Goal: Transaction & Acquisition: Purchase product/service

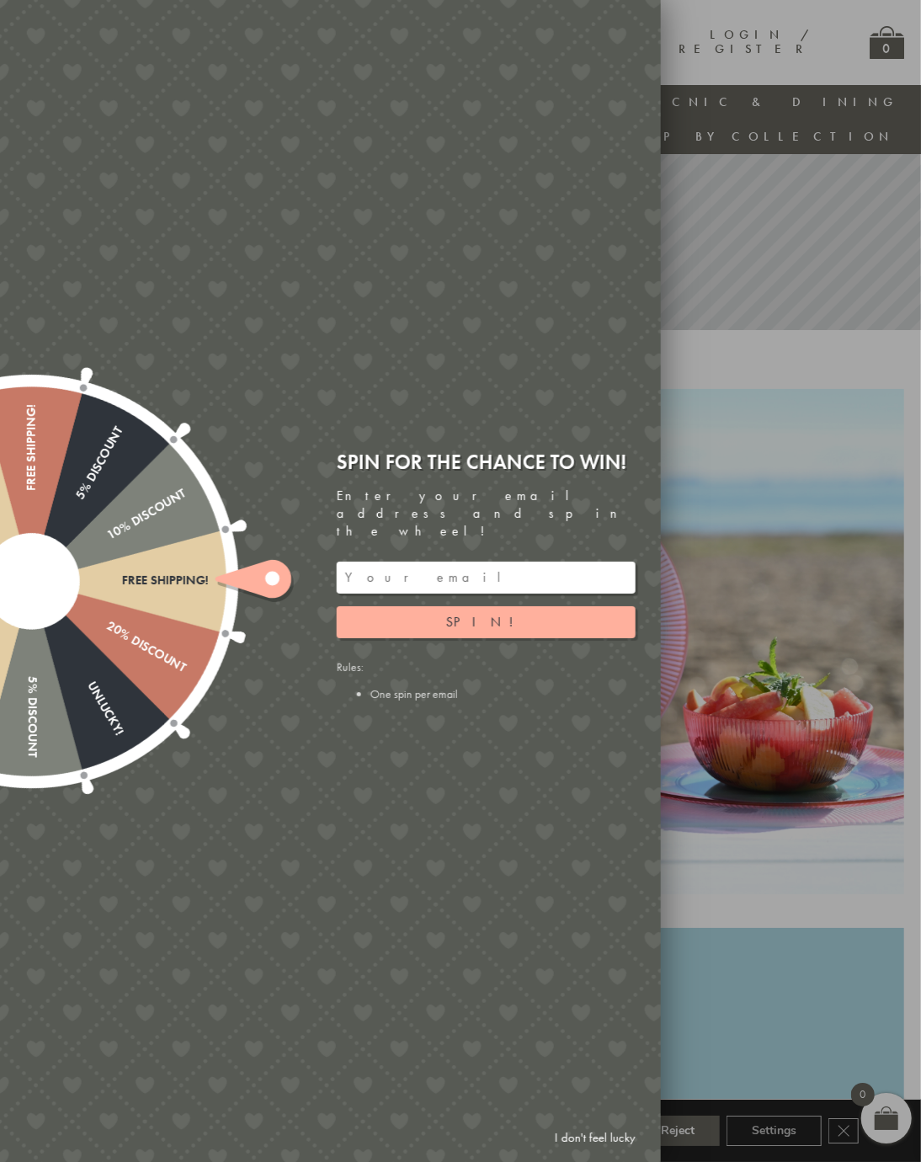
scroll to position [242, 16]
click at [488, 622] on span "Spin!" at bounding box center [486, 622] width 80 height 18
click at [784, 443] on div at bounding box center [460, 581] width 921 height 1162
click at [615, 1153] on link "I don't feel lucky" at bounding box center [595, 1137] width 98 height 31
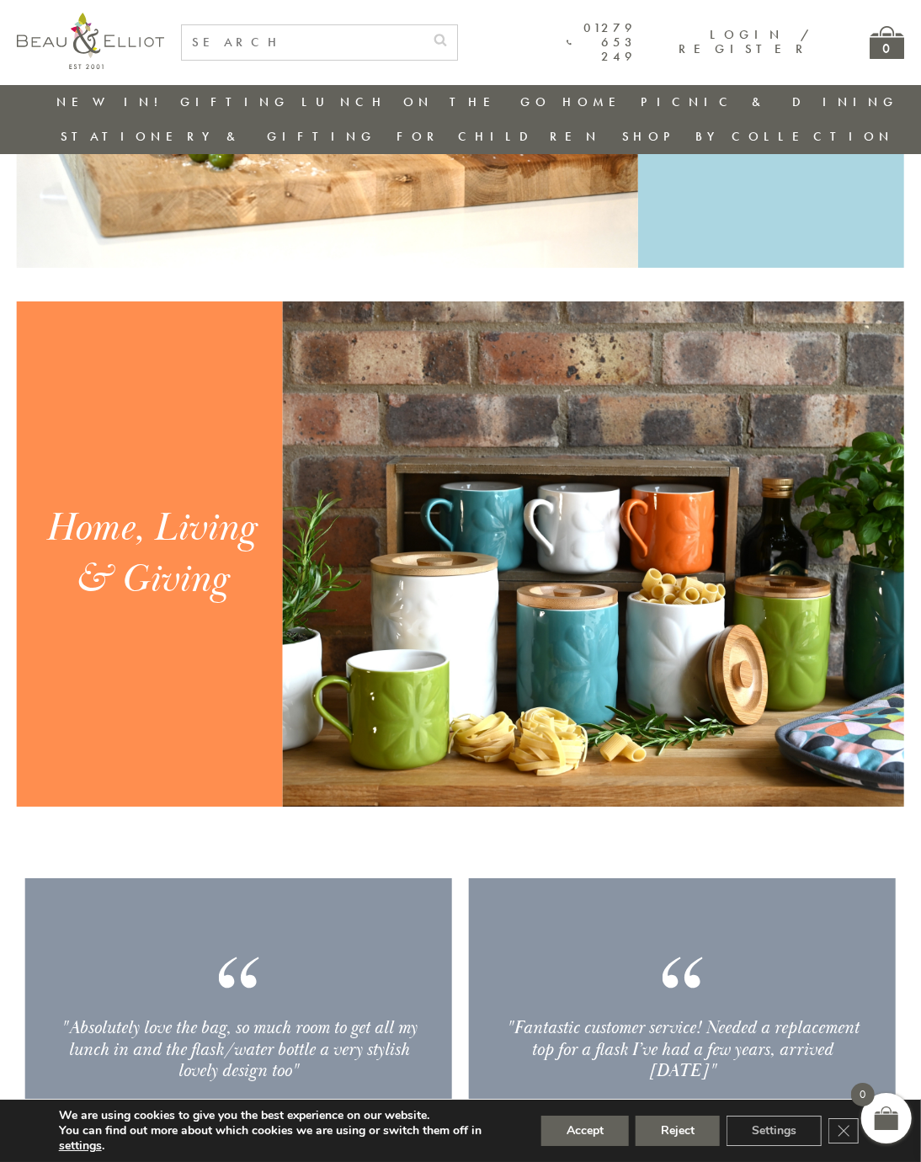
scroll to position [1409, 15]
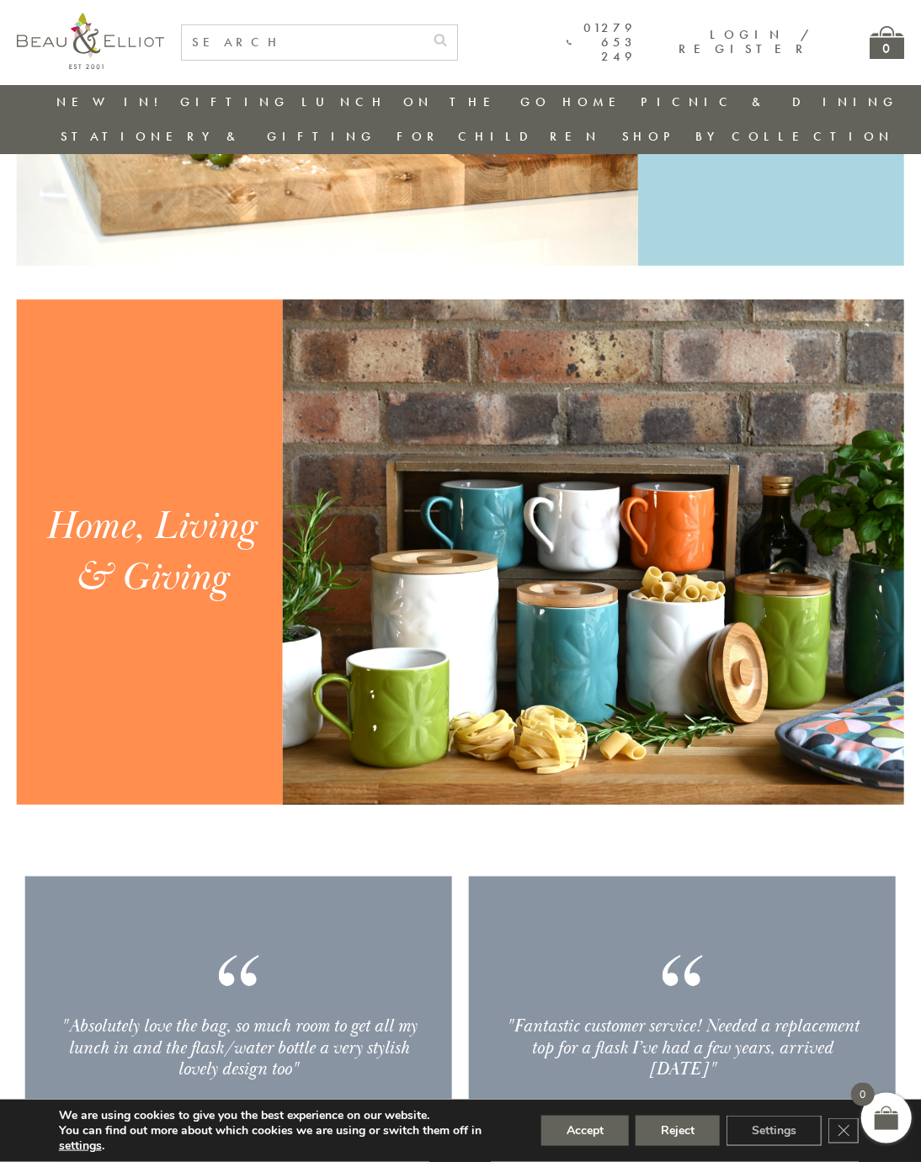
click at [192, 520] on div "Home, Living & Giving" at bounding box center [149, 552] width 229 height 103
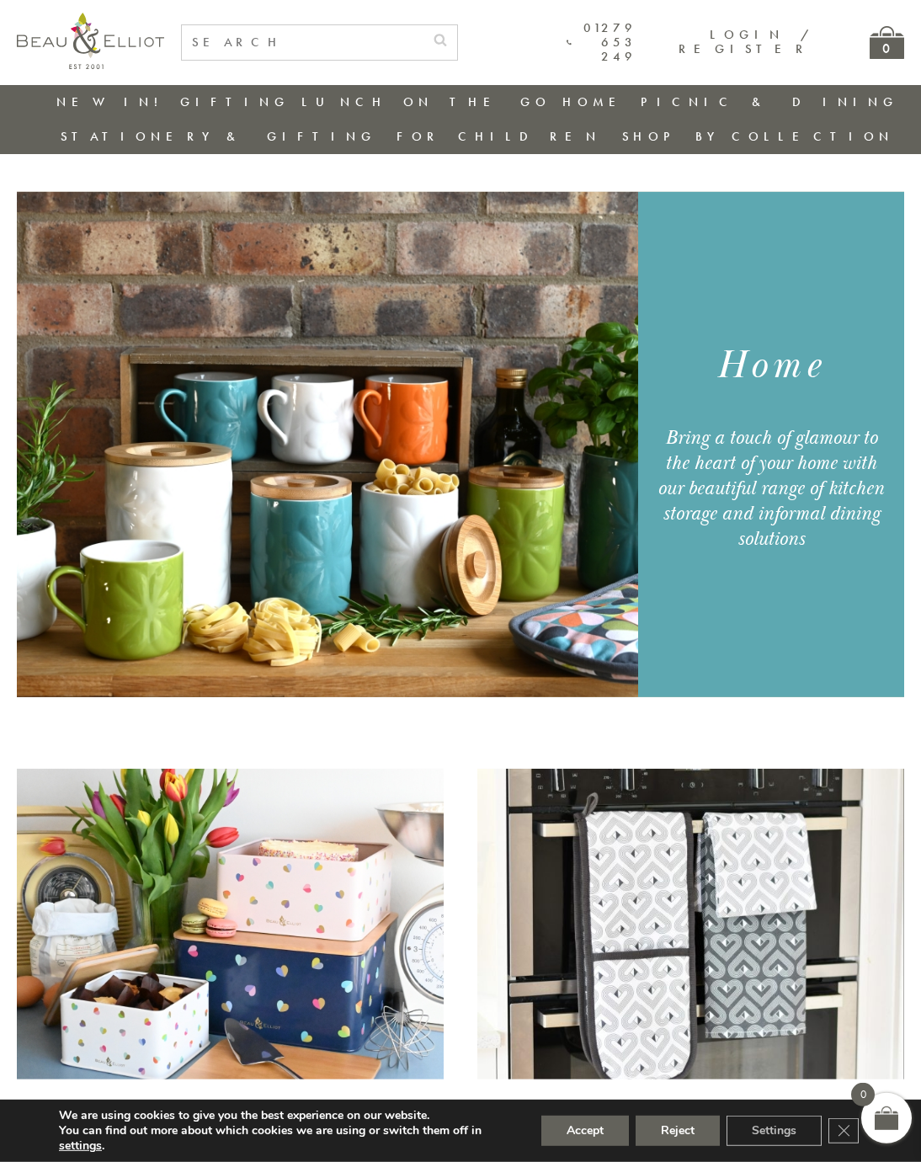
click at [218, 51] on input "text" at bounding box center [303, 42] width 242 height 35
type input "Pasta jars"
click at [457, 37] on button "submit" at bounding box center [440, 38] width 34 height 27
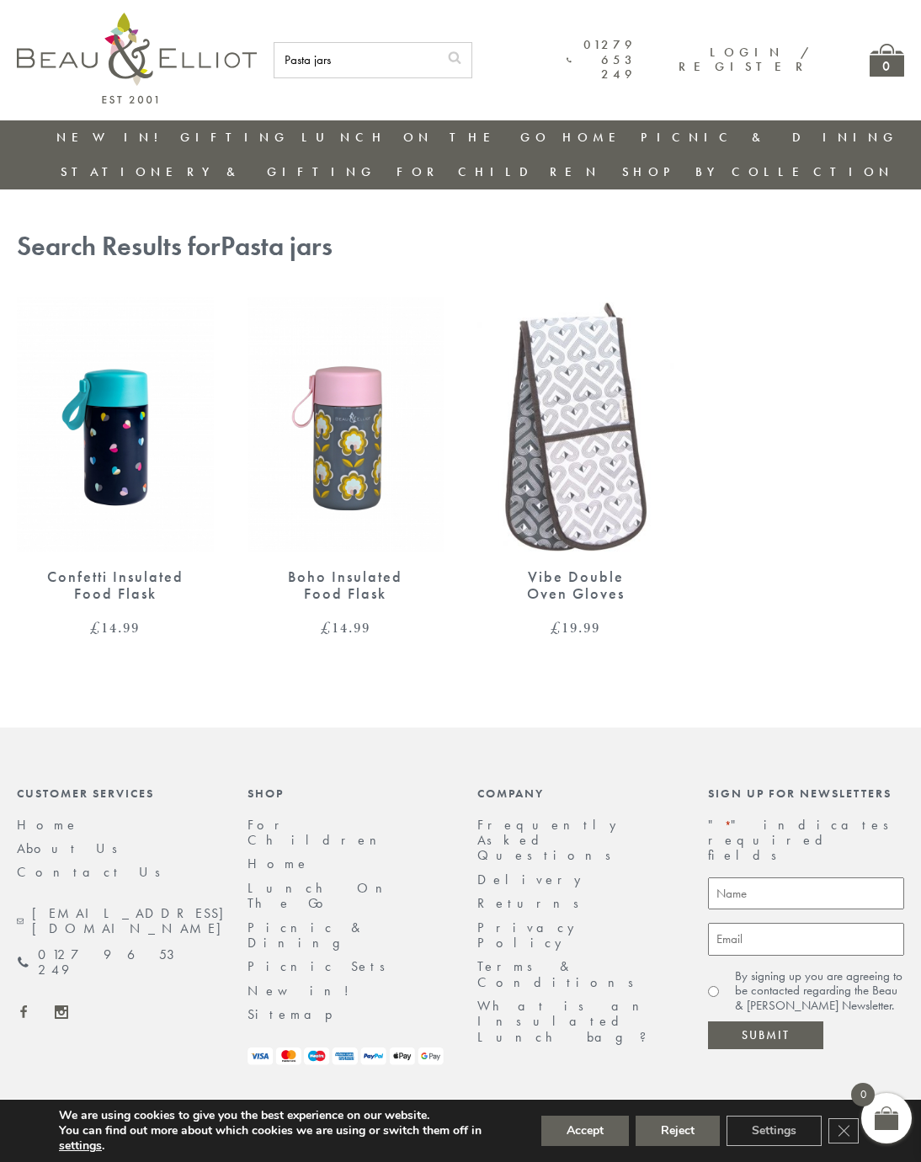
click at [312, 60] on input "Pasta jars" at bounding box center [355, 60] width 163 height 35
type input "P"
type input "Jars"
click at [471, 55] on button "submit" at bounding box center [455, 56] width 34 height 27
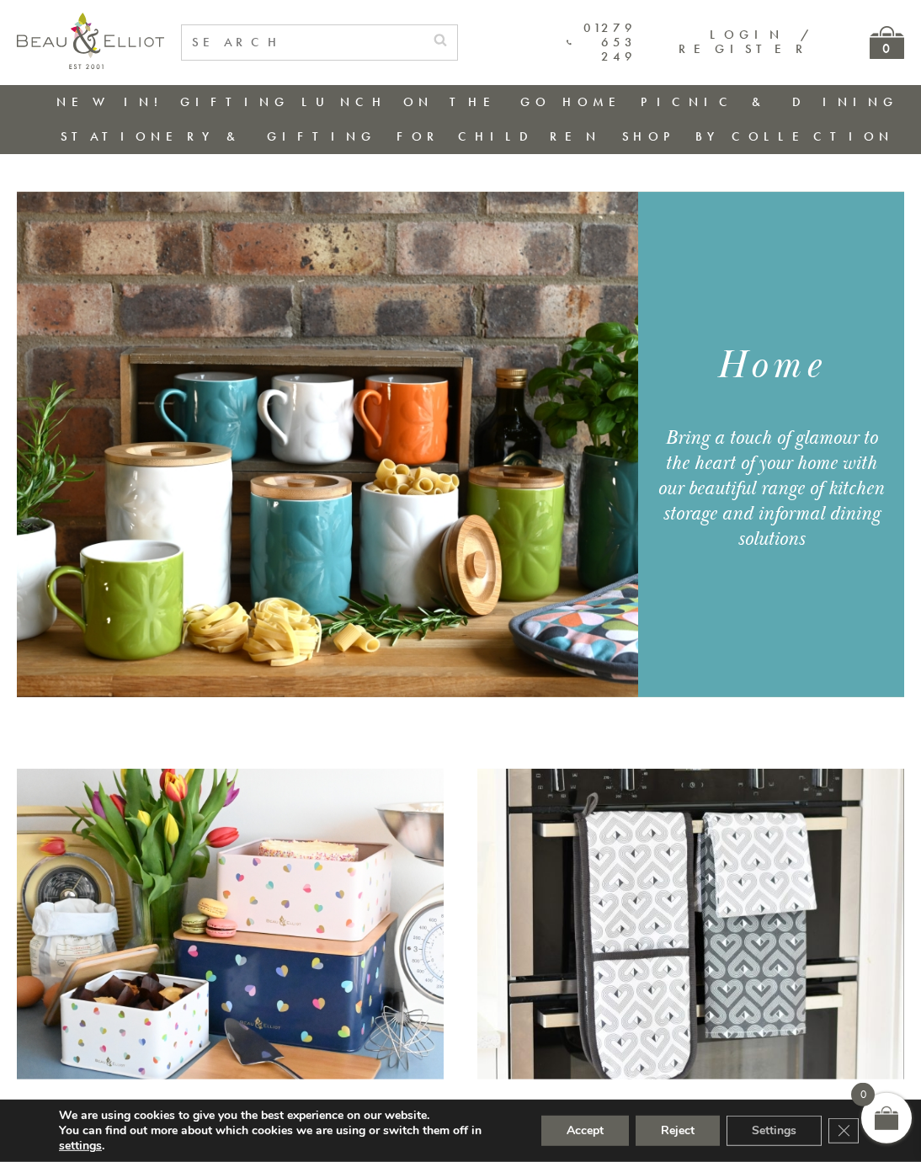
click at [569, 491] on img at bounding box center [327, 444] width 621 height 505
click at [557, 490] on img at bounding box center [327, 444] width 621 height 505
click at [746, 460] on div "Bring a touch of glamour to the heart of your home with our beautiful range of …" at bounding box center [772, 488] width 240 height 126
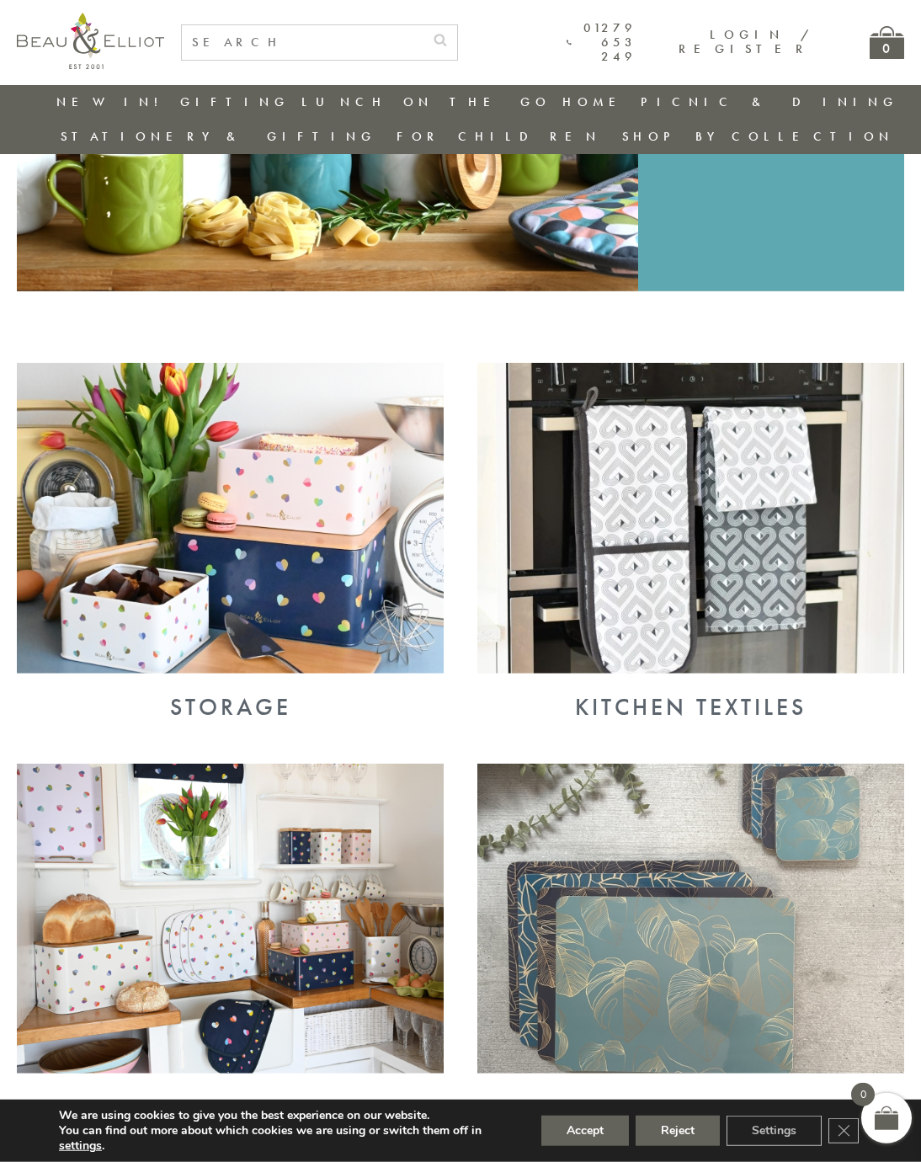
scroll to position [411, 0]
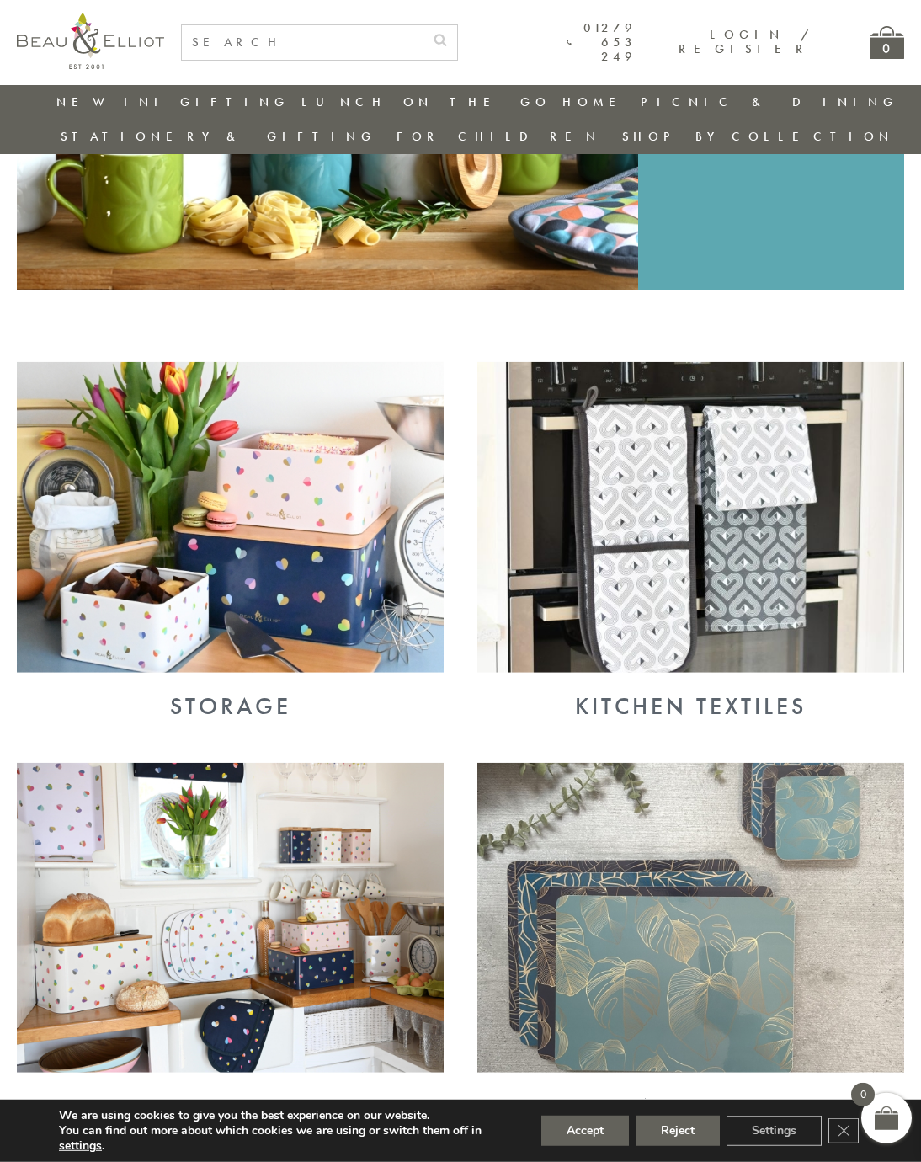
click at [259, 693] on div "Storage" at bounding box center [230, 706] width 427 height 27
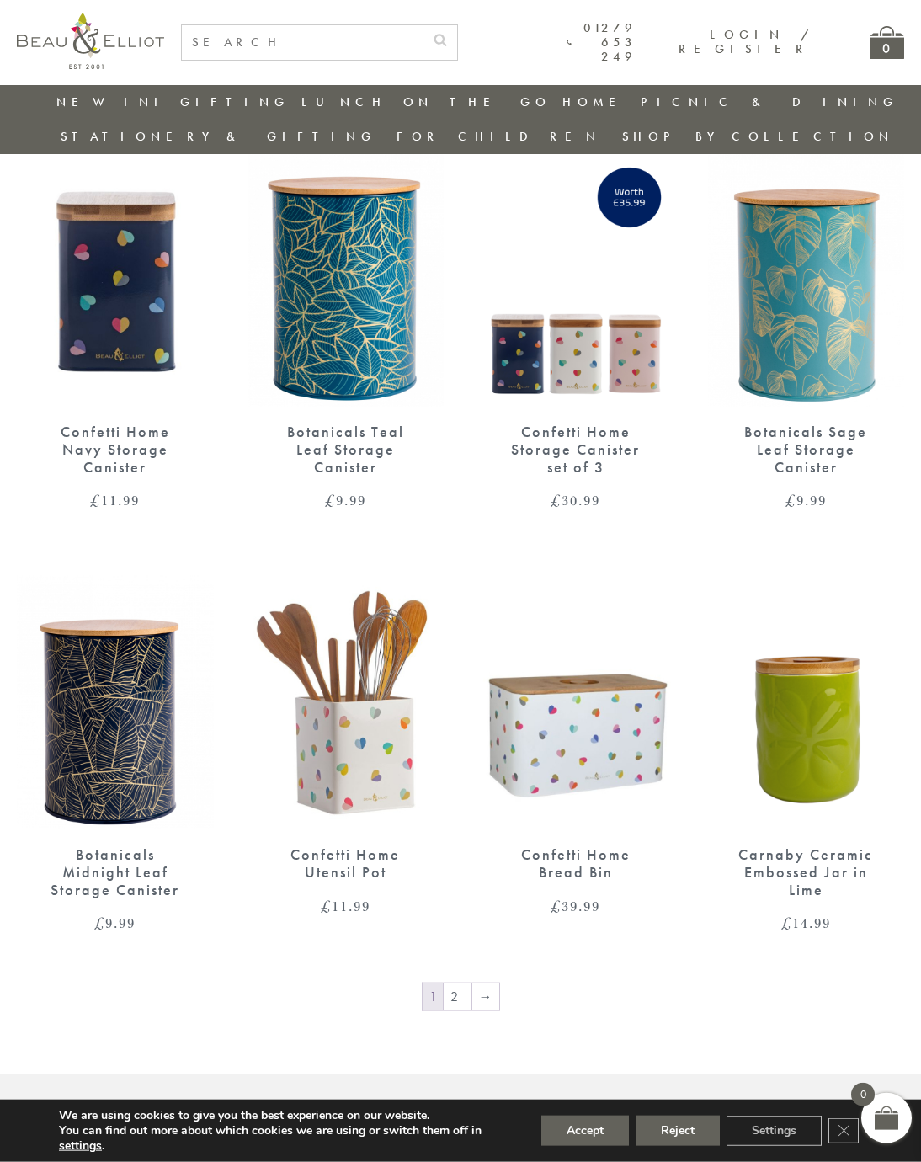
scroll to position [1857, 0]
click at [496, 983] on link "→" at bounding box center [485, 996] width 27 height 27
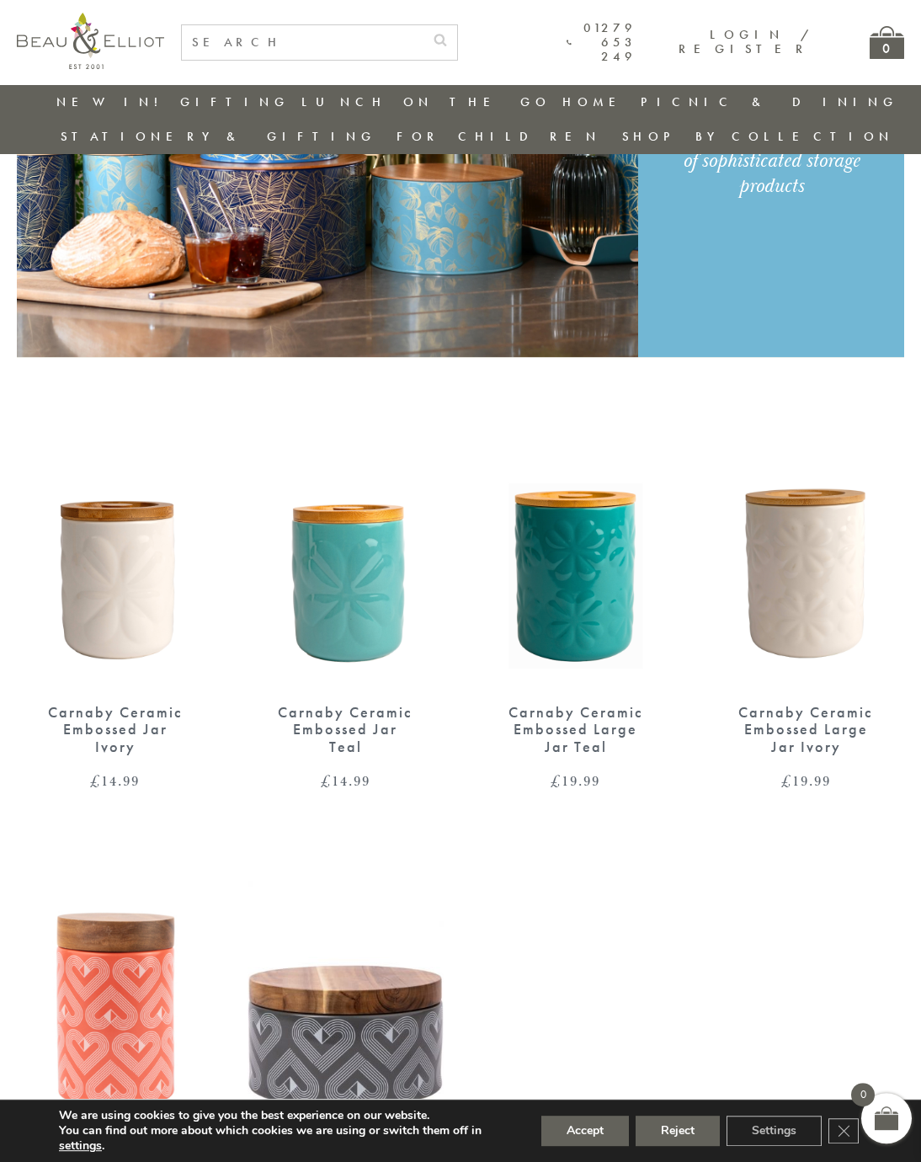
scroll to position [344, 0]
